Goal: Understand process/instructions: Learn how to perform a task or action

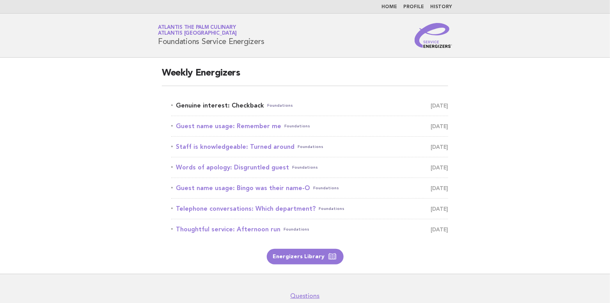
click at [220, 106] on link "Genuine interest: Checkback Foundations [DATE]" at bounding box center [309, 105] width 277 height 11
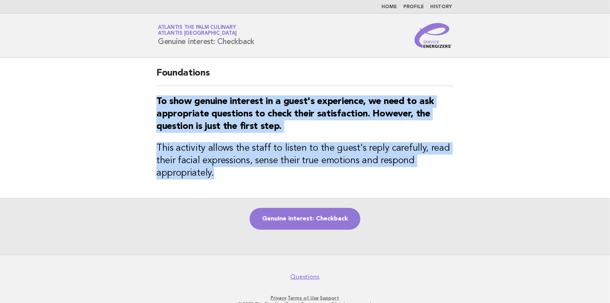
drag, startPoint x: 270, startPoint y: 131, endPoint x: 407, endPoint y: 170, distance: 143.0
click at [407, 170] on div "Foundations To show genuine interest in a guest's experience, we need to ask ap…" at bounding box center [305, 128] width 316 height 141
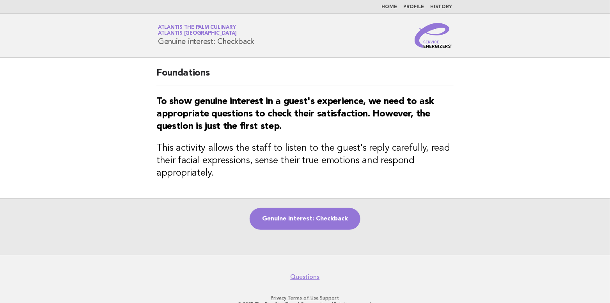
click at [298, 43] on div "Service Energizers Atlantis The Palm Culinary Atlantis Dubai Genuine interest: …" at bounding box center [305, 35] width 316 height 25
drag, startPoint x: 159, startPoint y: 38, endPoint x: 262, endPoint y: 47, distance: 103.8
click at [262, 47] on div "Service Energizers Atlantis The Palm Culinary Atlantis Dubai Genuine interest: …" at bounding box center [305, 35] width 316 height 25
copy h1 "Genuine interest: Checkback"
click at [306, 222] on link "Genuine interest: Checkback" at bounding box center [305, 219] width 111 height 22
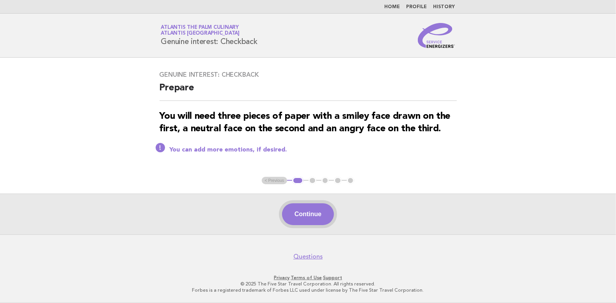
click at [291, 220] on button "Continue" at bounding box center [308, 215] width 52 height 22
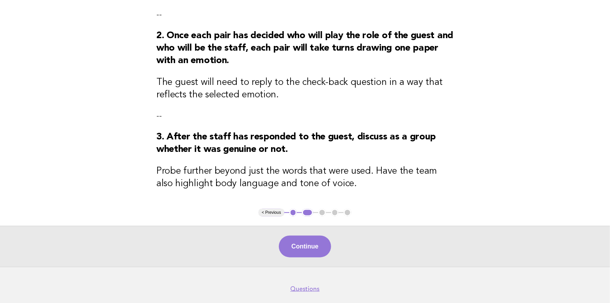
scroll to position [234, 0]
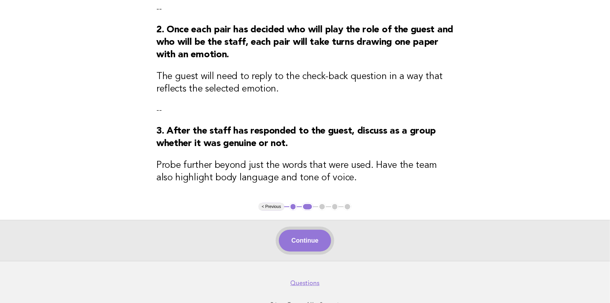
click at [303, 245] on button "Continue" at bounding box center [305, 241] width 52 height 22
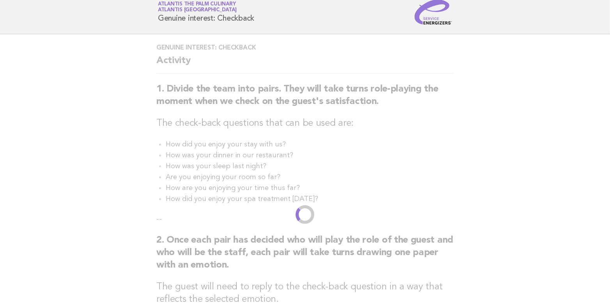
scroll to position [0, 0]
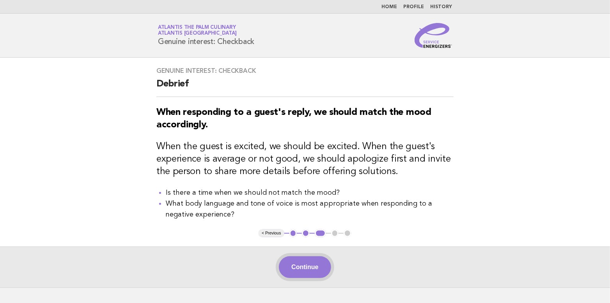
click at [307, 264] on button "Continue" at bounding box center [305, 268] width 52 height 22
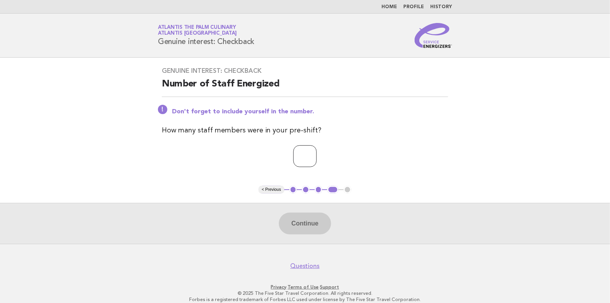
click at [317, 154] on input "*" at bounding box center [304, 157] width 23 height 22
type input "*"
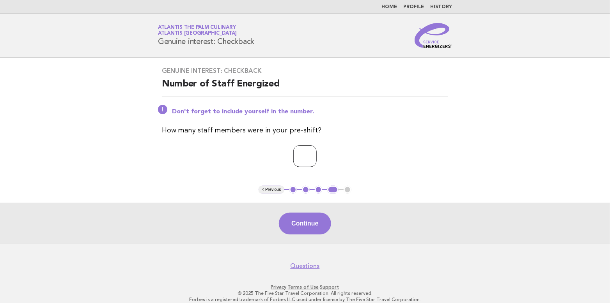
click at [317, 154] on input "*" at bounding box center [304, 157] width 23 height 22
click at [304, 218] on button "Continue" at bounding box center [305, 224] width 52 height 22
